Goal: Information Seeking & Learning: Learn about a topic

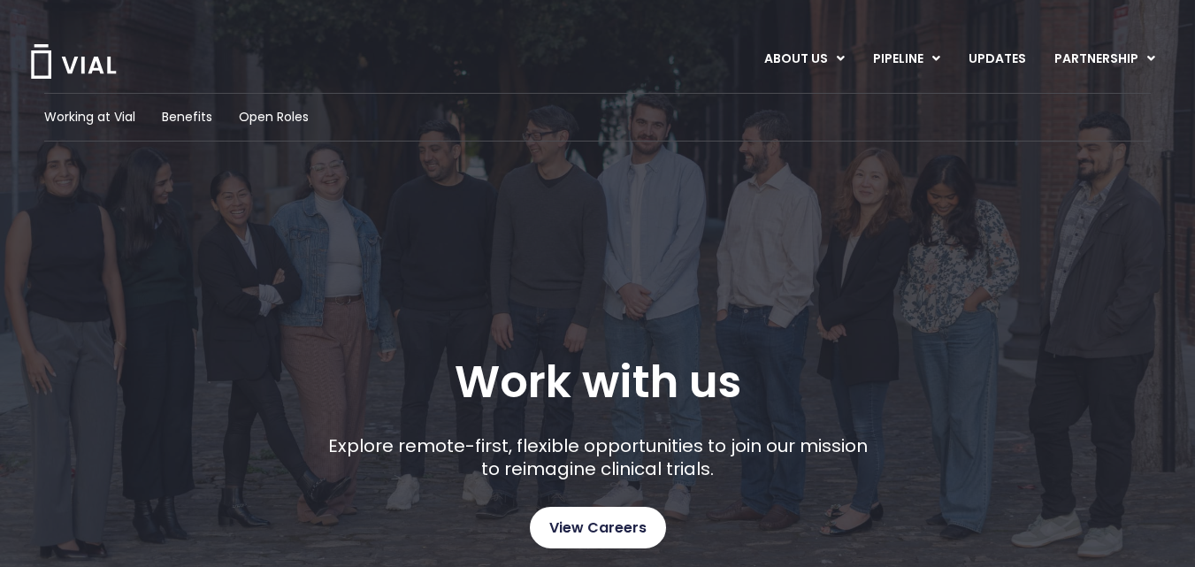
click at [605, 538] on span "View Careers" at bounding box center [597, 528] width 97 height 23
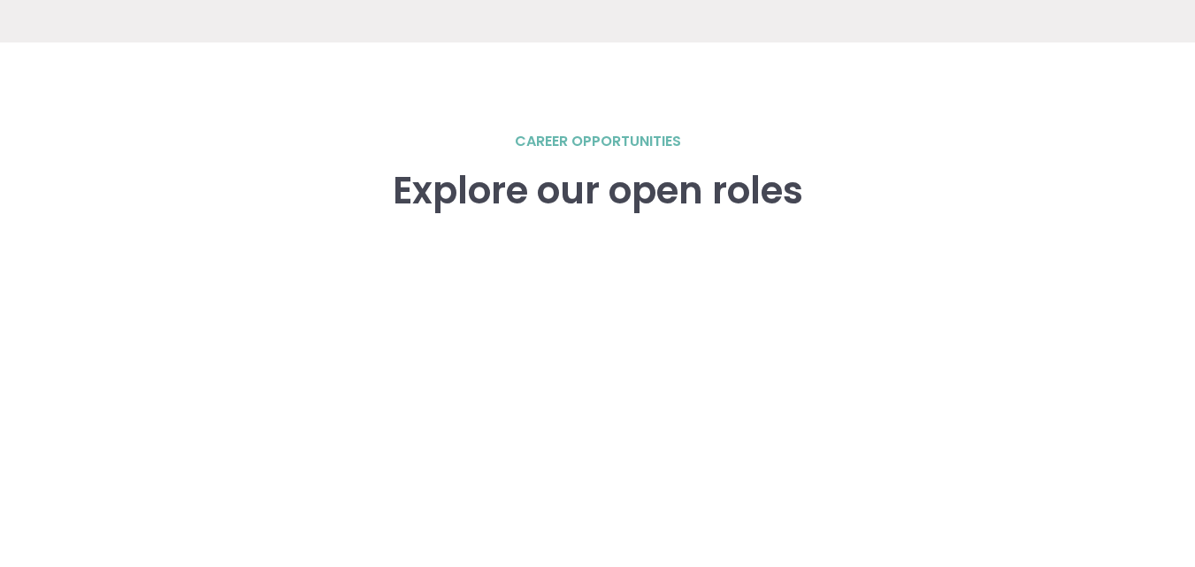
click at [89, 407] on div "career opportunities Explore our open roles" at bounding box center [598, 511] width 1133 height 760
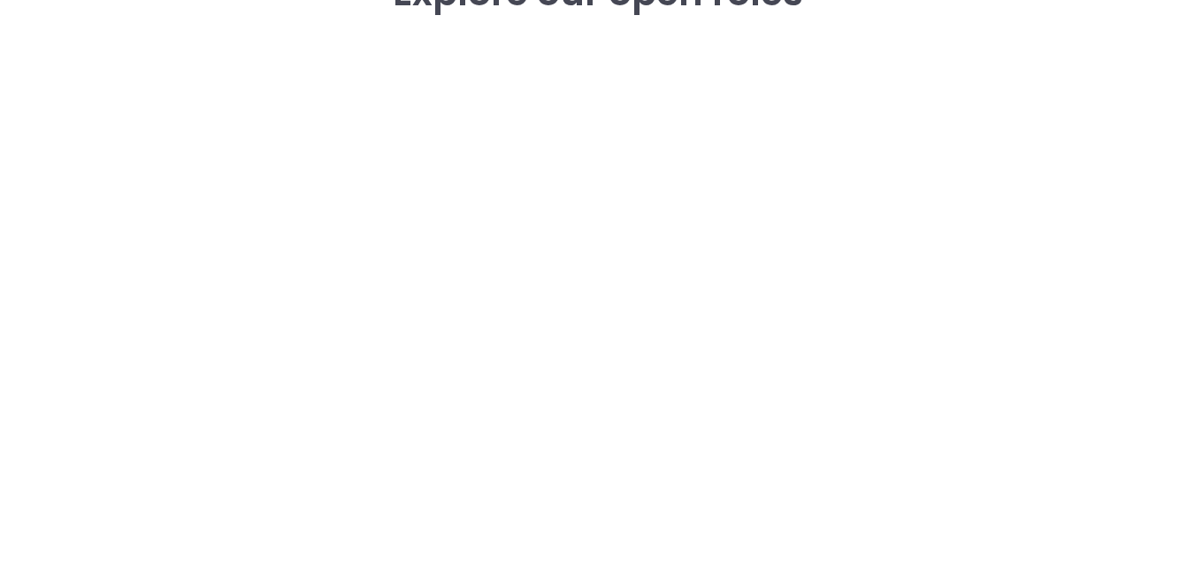
scroll to position [2618, 0]
